Goal: Information Seeking & Learning: Check status

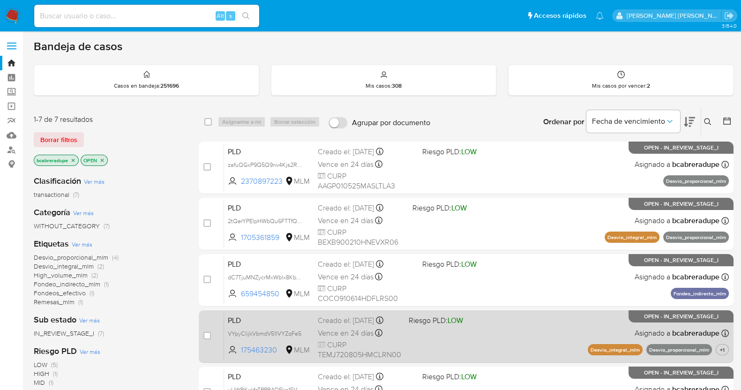
click at [330, 342] on span "CURP TEMJ720805HMCLRN00" at bounding box center [359, 350] width 83 height 20
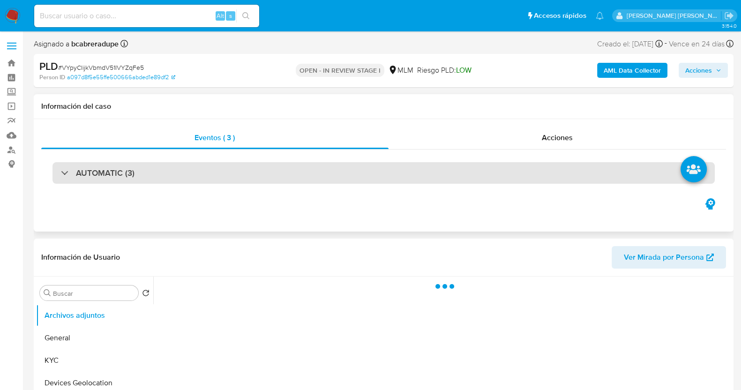
click at [108, 175] on h3 "AUTOMATIC (3)" at bounding box center [105, 173] width 59 height 10
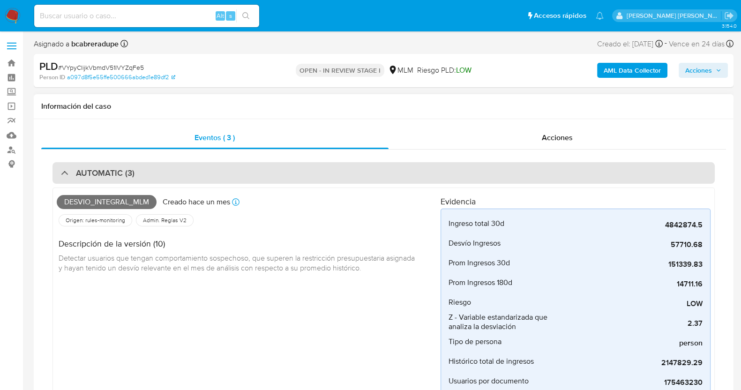
drag, startPoint x: 174, startPoint y: 181, endPoint x: 288, endPoint y: 183, distance: 114.4
click at [174, 181] on div "AUTOMATIC (3)" at bounding box center [383, 173] width 662 height 22
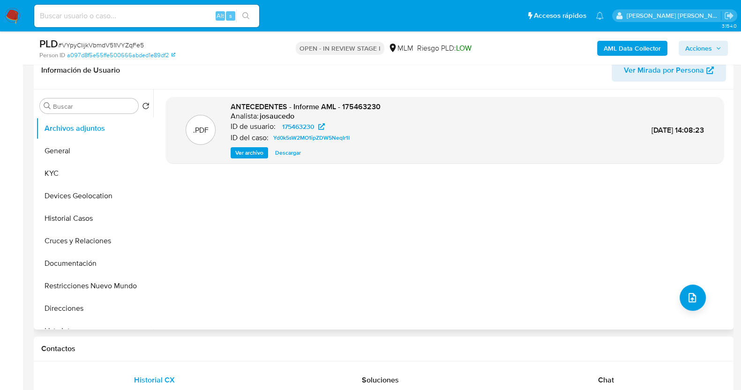
scroll to position [58, 0]
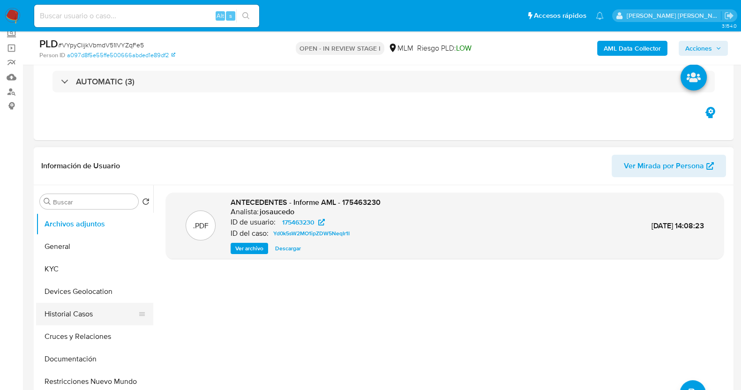
click at [84, 321] on button "Historial Casos" at bounding box center [91, 314] width 110 height 22
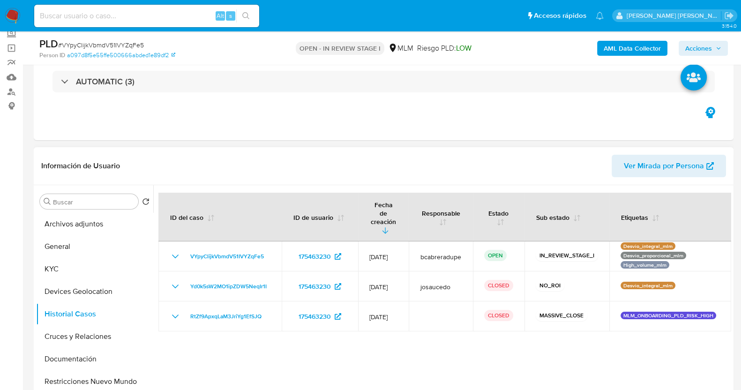
select select "10"
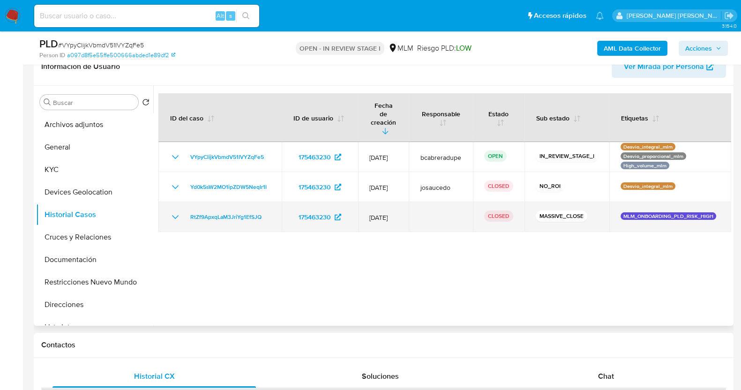
scroll to position [176, 0]
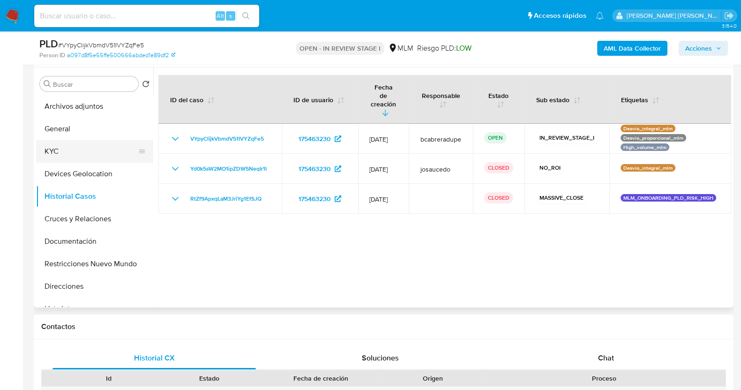
click at [81, 149] on button "KYC" at bounding box center [91, 151] width 110 height 22
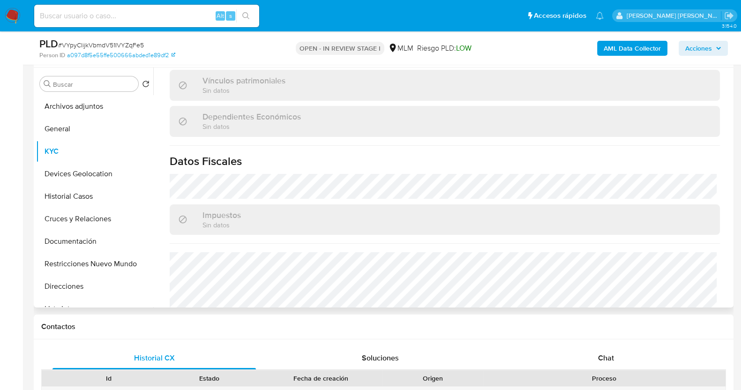
scroll to position [586, 0]
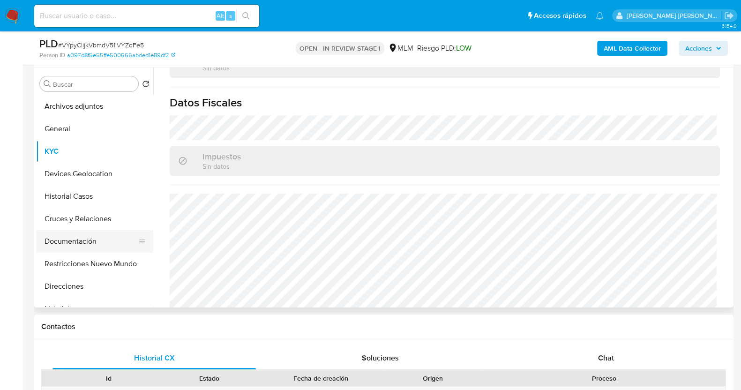
click at [79, 245] on button "Documentación" at bounding box center [91, 241] width 110 height 22
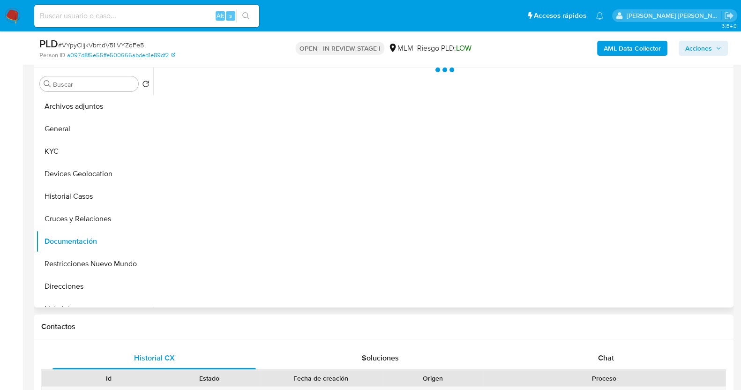
scroll to position [0, 0]
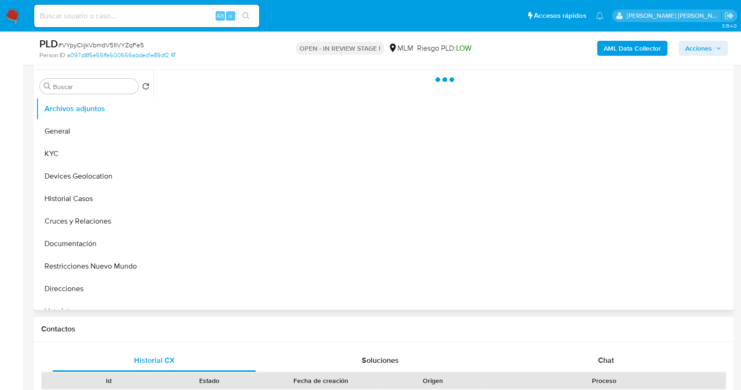
scroll to position [176, 0]
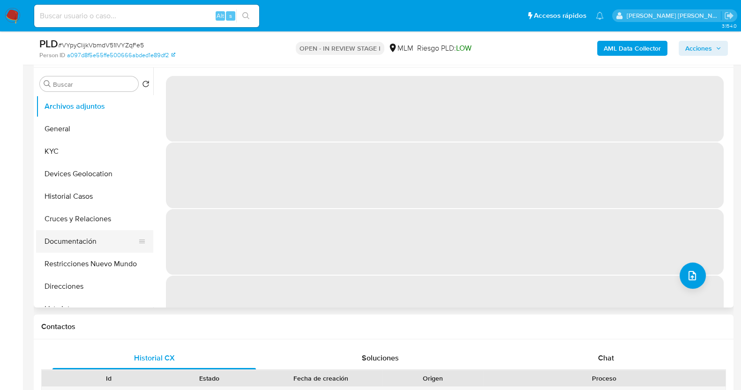
click at [91, 237] on button "Documentación" at bounding box center [91, 241] width 110 height 22
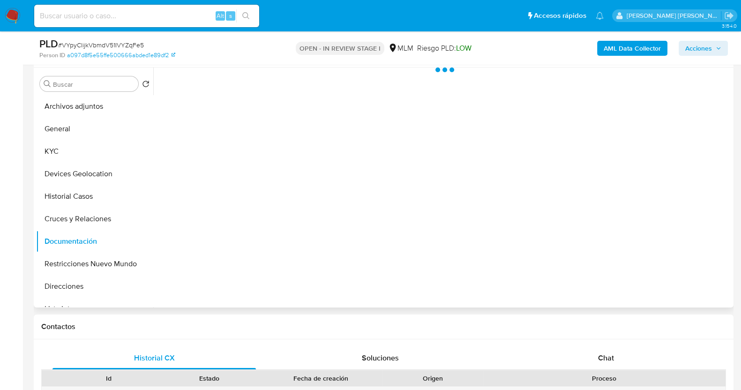
select select "10"
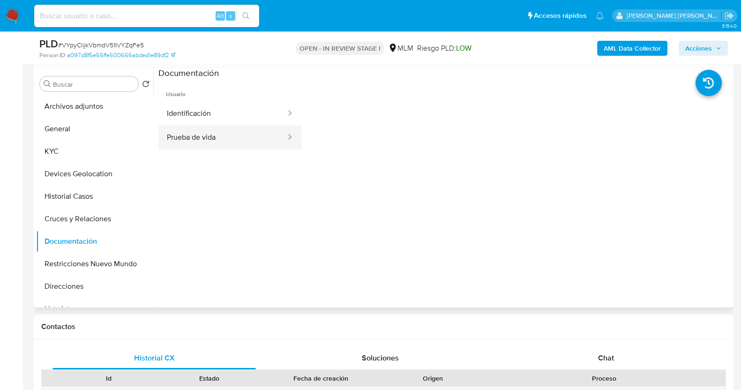
click at [222, 139] on button "Prueba de vida" at bounding box center [222, 138] width 128 height 24
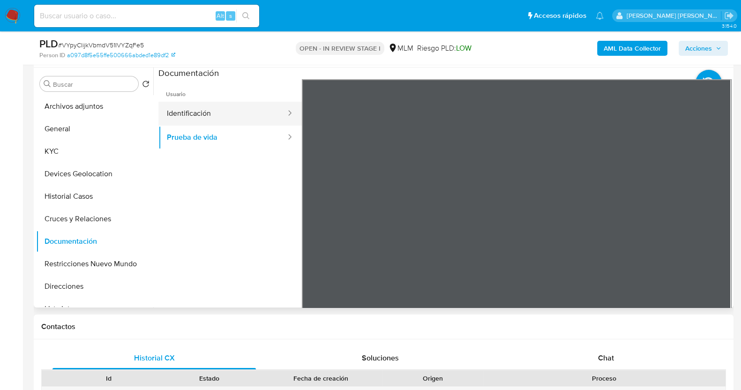
click at [227, 109] on button "Identificación" at bounding box center [222, 114] width 128 height 24
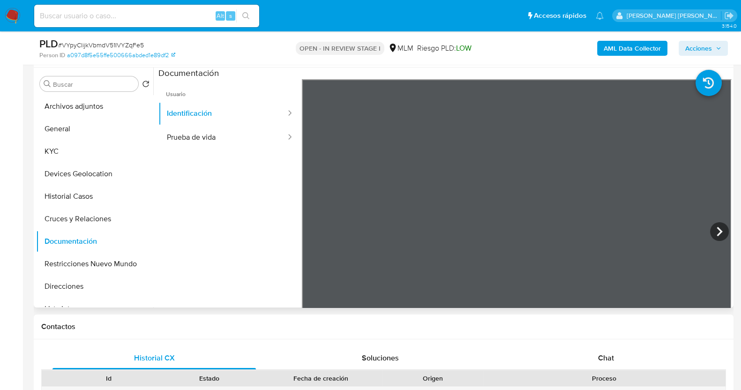
scroll to position [46, 0]
click at [58, 153] on button "KYC" at bounding box center [91, 151] width 110 height 22
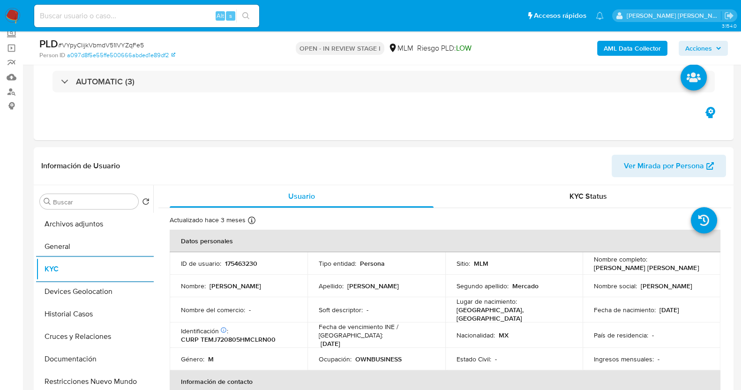
scroll to position [117, 0]
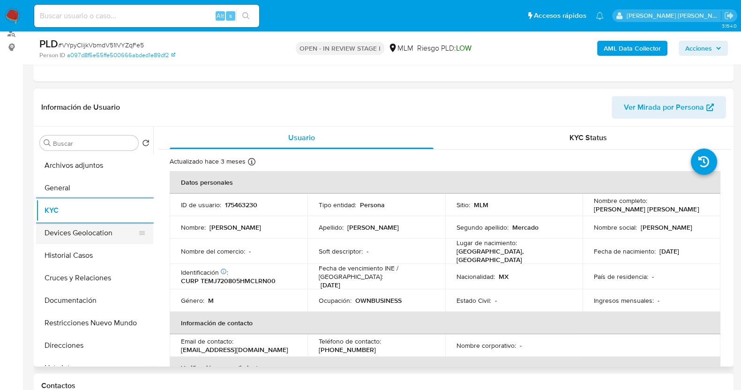
click at [80, 233] on button "Devices Geolocation" at bounding box center [91, 233] width 110 height 22
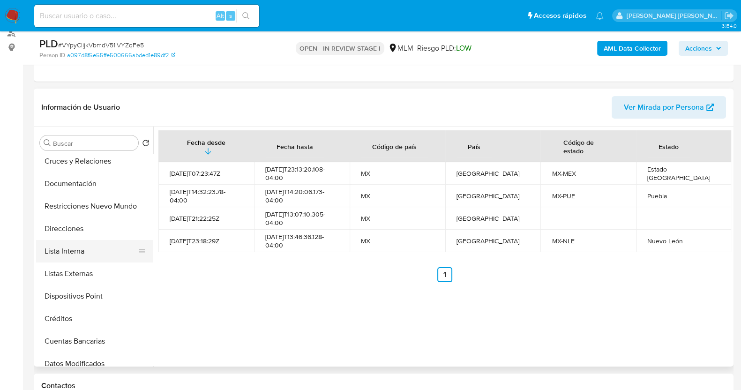
click at [84, 247] on button "Lista Interna" at bounding box center [91, 251] width 110 height 22
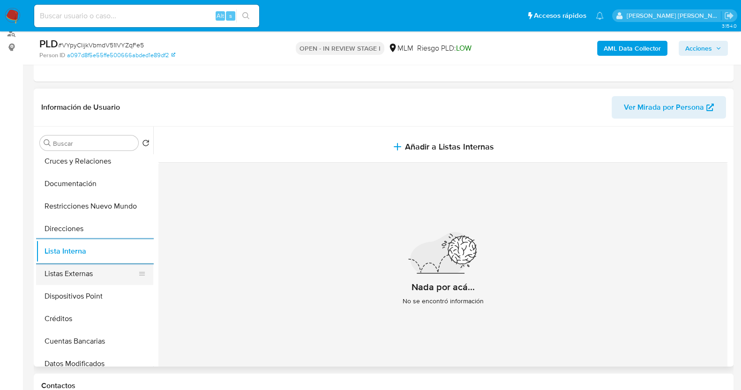
click at [83, 273] on button "Listas Externas" at bounding box center [91, 273] width 110 height 22
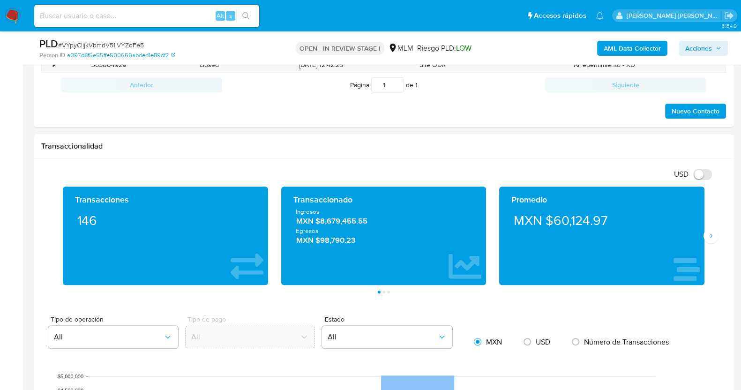
scroll to position [586, 0]
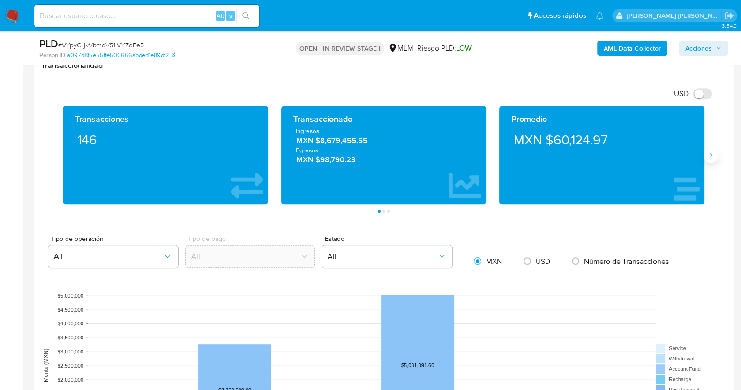
click at [712, 156] on icon "Siguiente" at bounding box center [710, 154] width 7 height 7
